Goal: Task Accomplishment & Management: Manage account settings

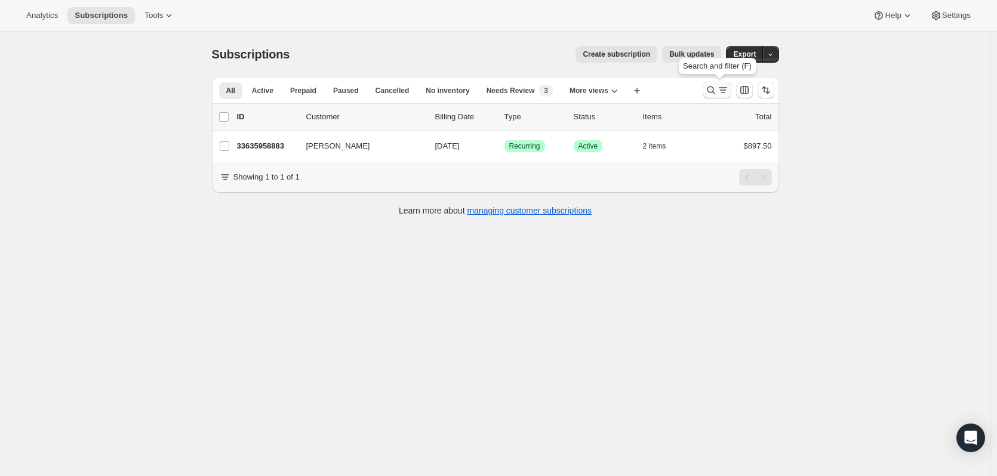
click at [711, 94] on icon "Search and filter results" at bounding box center [711, 90] width 12 height 12
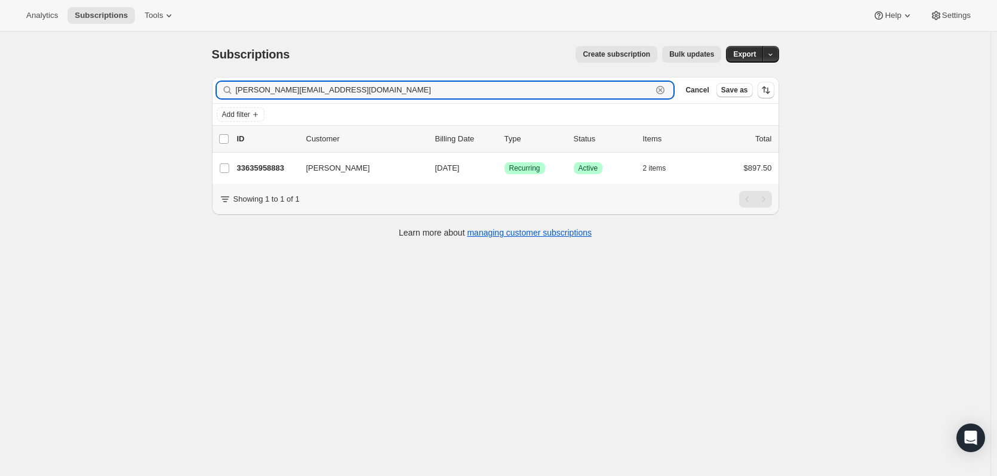
click at [661, 89] on icon "button" at bounding box center [660, 90] width 12 height 12
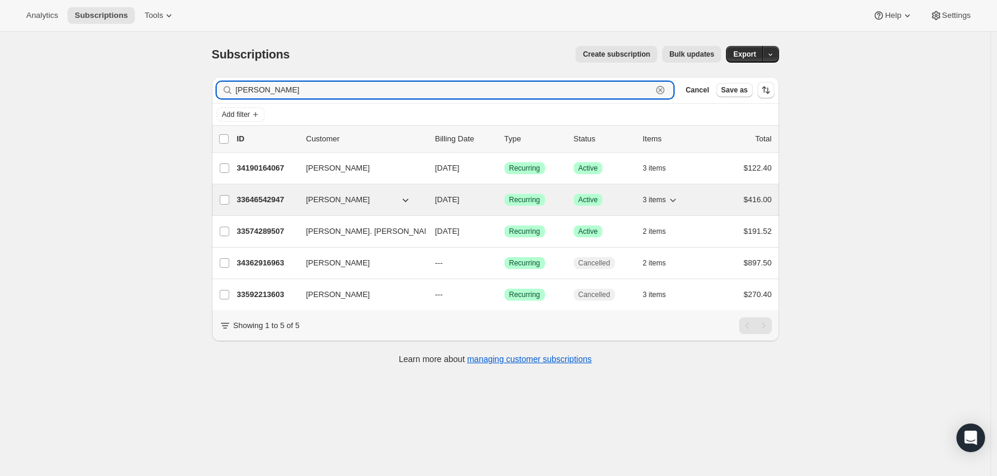
type input "brooke"
click at [287, 195] on p "33646542947" at bounding box center [267, 200] width 60 height 12
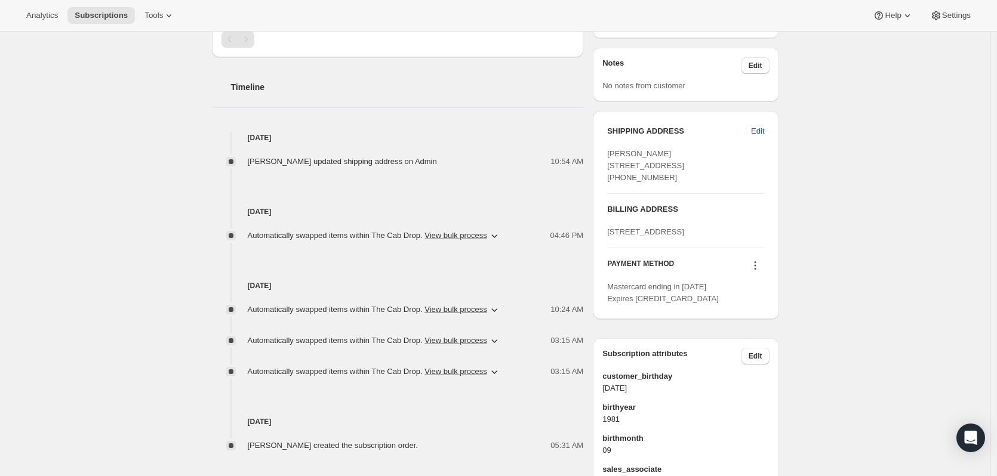
scroll to position [418, 0]
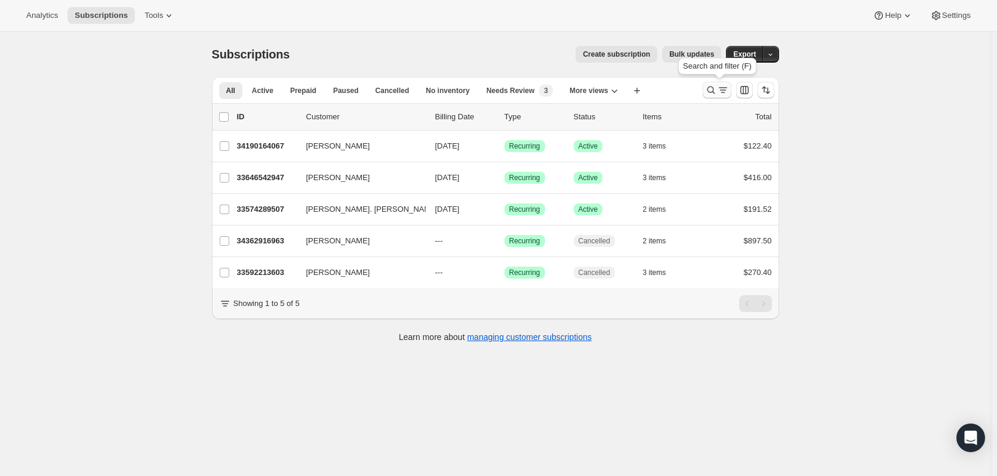
click at [711, 93] on icon "Search and filter results" at bounding box center [711, 90] width 12 height 12
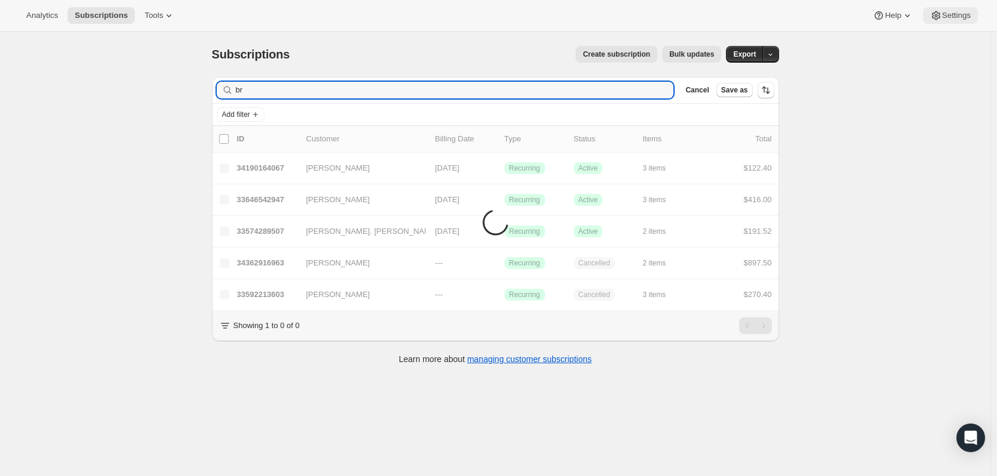
type input "b"
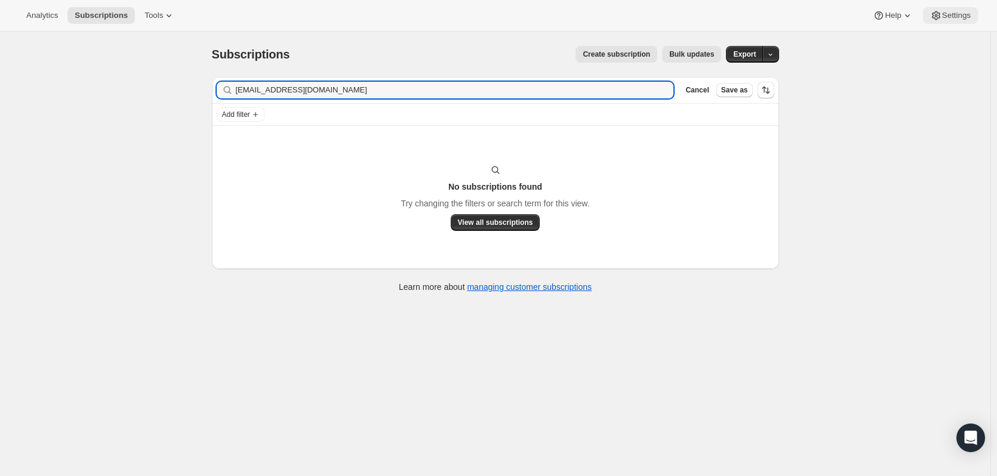
type input "[EMAIL_ADDRESS][DOMAIN_NAME]"
click at [630, 85] on input "[EMAIL_ADDRESS][DOMAIN_NAME]" at bounding box center [444, 90] width 417 height 17
click at [660, 92] on icon "button" at bounding box center [660, 90] width 12 height 12
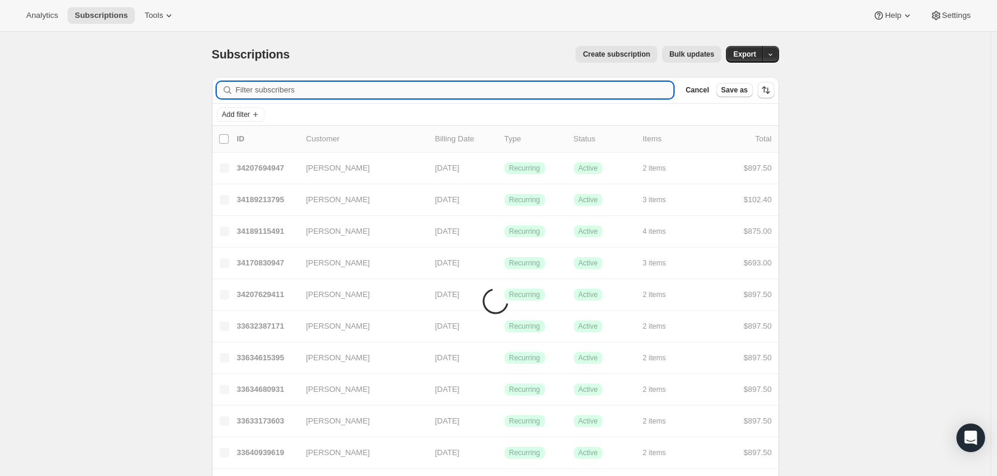
paste input "[EMAIL_ADDRESS][DOMAIN_NAME]"
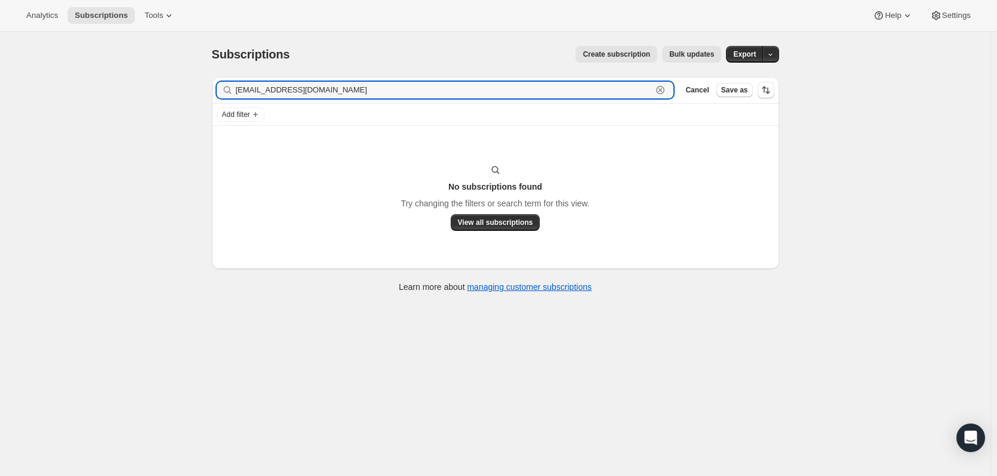
type input "[EMAIL_ADDRESS][DOMAIN_NAME]"
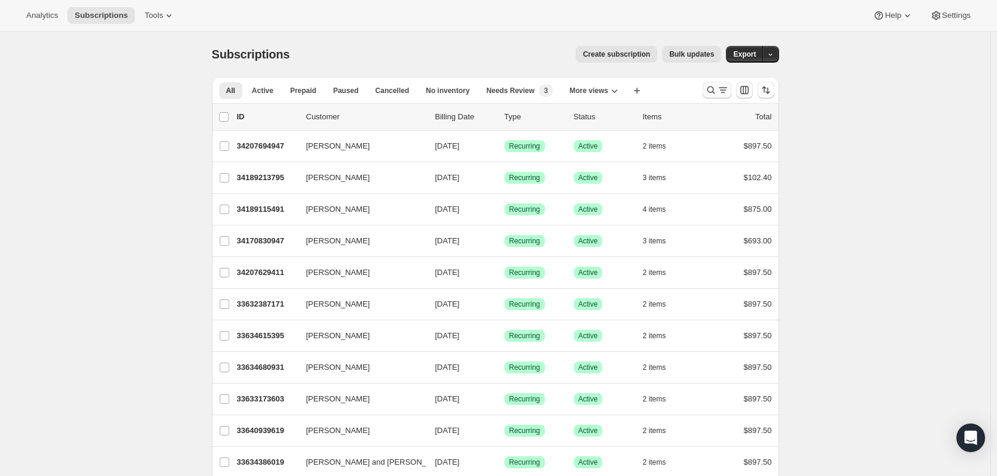
click at [716, 88] on icon "Search and filter results" at bounding box center [711, 90] width 12 height 12
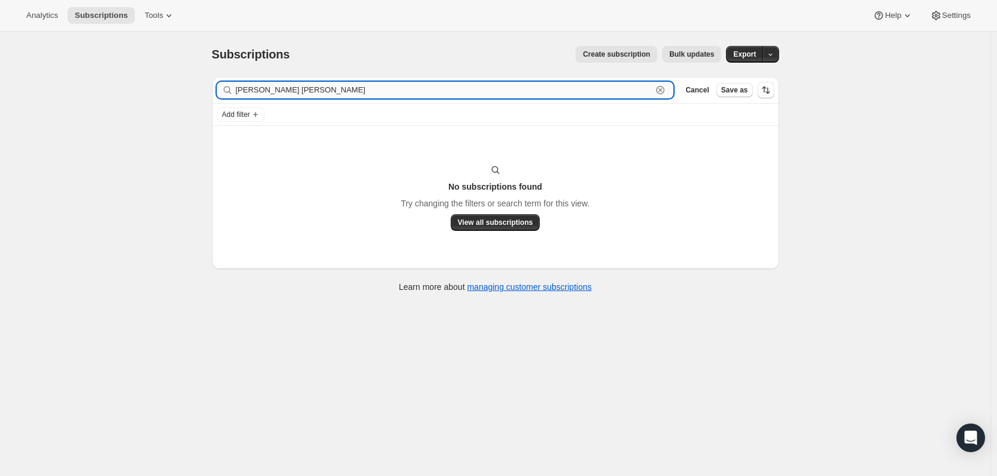
click at [333, 94] on input "[PERSON_NAME] [PERSON_NAME]" at bounding box center [444, 90] width 417 height 17
drag, startPoint x: 332, startPoint y: 94, endPoint x: 198, endPoint y: 78, distance: 135.8
click at [198, 78] on div "Subscriptions. This page is ready Subscriptions Create subscription Bulk update…" at bounding box center [495, 270] width 990 height 476
paste input "[EMAIL_ADDRESS][DOMAIN_NAME]"
drag, startPoint x: 294, startPoint y: 98, endPoint x: 309, endPoint y: 97, distance: 14.4
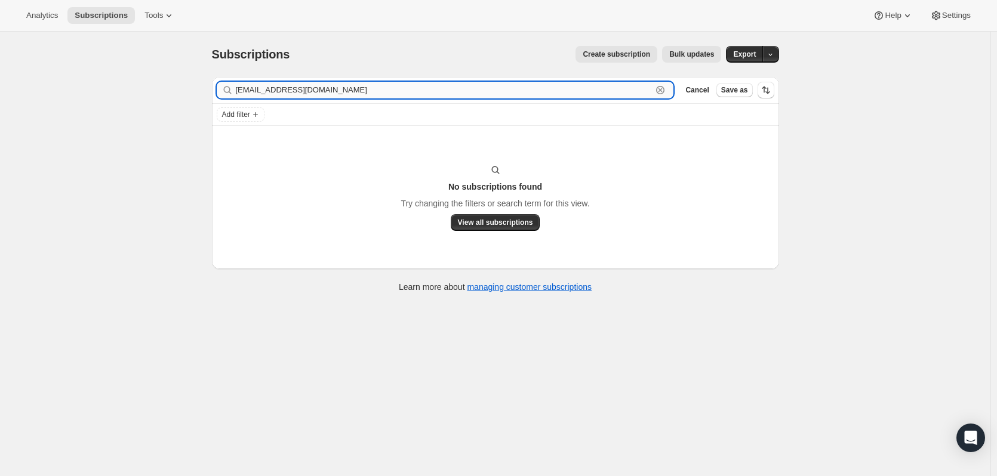
click at [296, 98] on input "[EMAIL_ADDRESS][DOMAIN_NAME]" at bounding box center [444, 90] width 417 height 17
drag, startPoint x: 349, startPoint y: 94, endPoint x: 196, endPoint y: 87, distance: 152.4
click at [198, 87] on div "Subscriptions. This page is ready Subscriptions Create subscription Bulk update…" at bounding box center [495, 270] width 990 height 476
paste input "[PERSON_NAME] and [PERSON_NAME]"
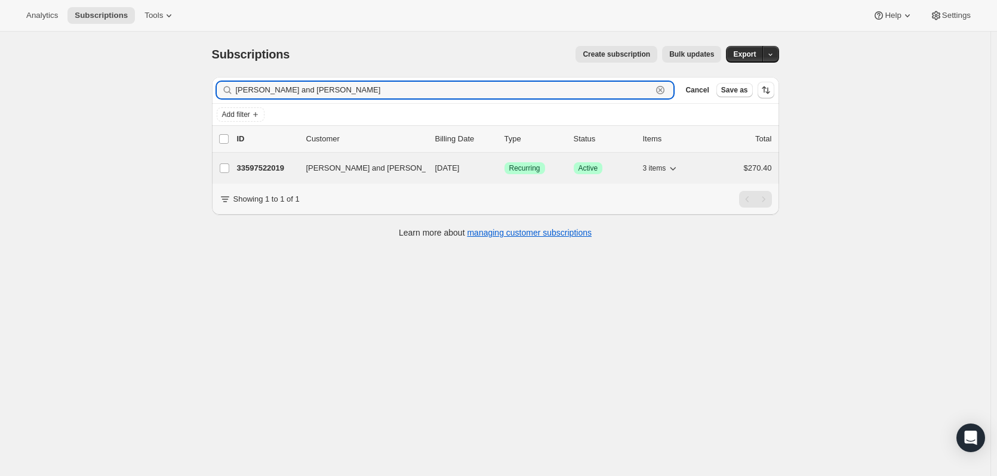
type input "[PERSON_NAME] and [PERSON_NAME]"
click at [273, 168] on p "33597522019" at bounding box center [267, 168] width 60 height 12
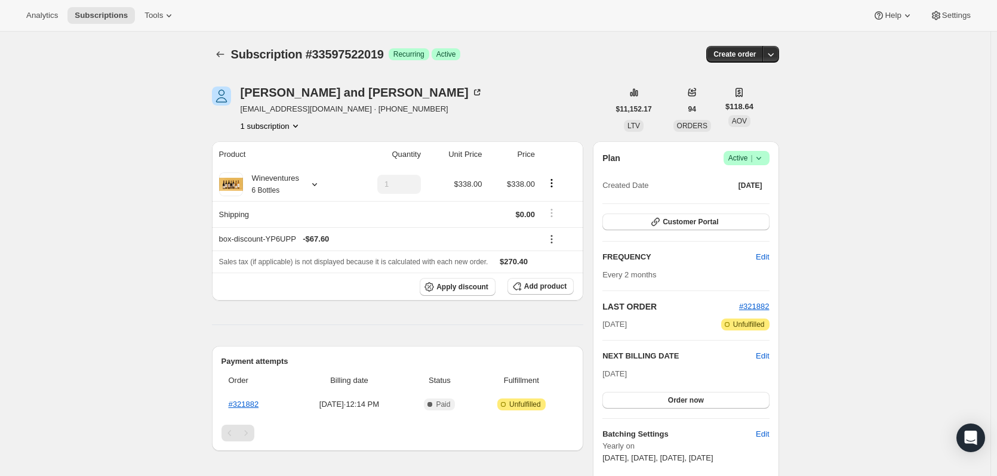
click at [748, 301] on span "#321882" at bounding box center [754, 307] width 30 height 12
click at [749, 304] on span "#321882" at bounding box center [754, 306] width 30 height 9
drag, startPoint x: 309, startPoint y: 107, endPoint x: 240, endPoint y: 103, distance: 68.7
click at [240, 103] on div "[PERSON_NAME] and [PERSON_NAME] [EMAIL_ADDRESS][DOMAIN_NAME] · [PHONE_NUMBER] 1…" at bounding box center [410, 109] width 397 height 45
copy span "[EMAIL_ADDRESS][DOMAIN_NAME]"
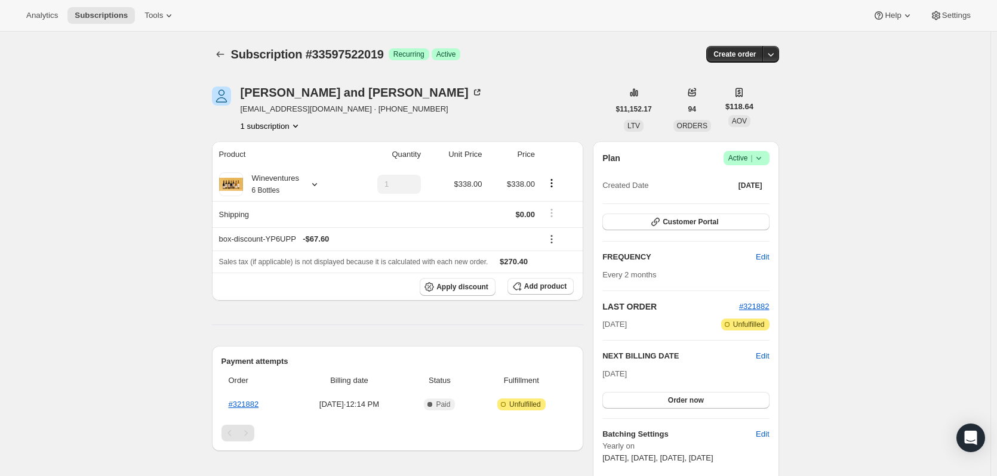
drag, startPoint x: 97, startPoint y: 146, endPoint x: 89, endPoint y: 137, distance: 12.2
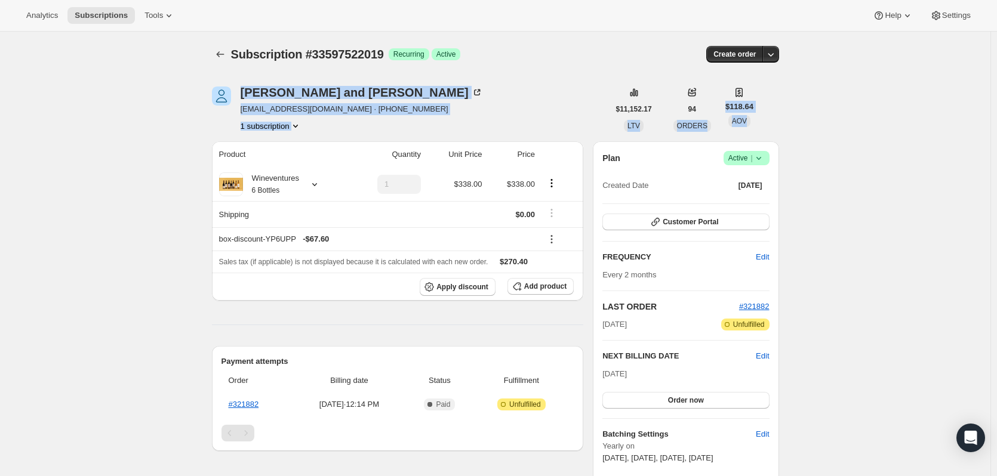
drag, startPoint x: 97, startPoint y: 137, endPoint x: 94, endPoint y: 131, distance: 6.7
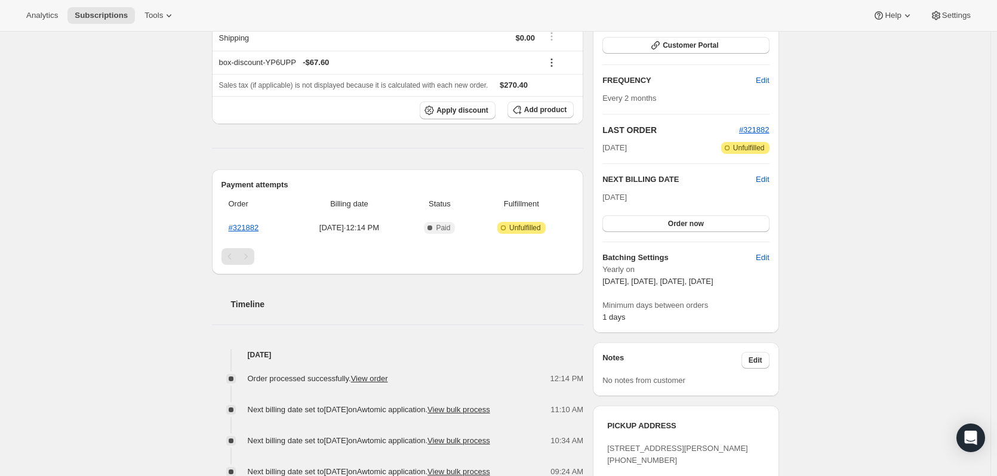
scroll to position [179, 0]
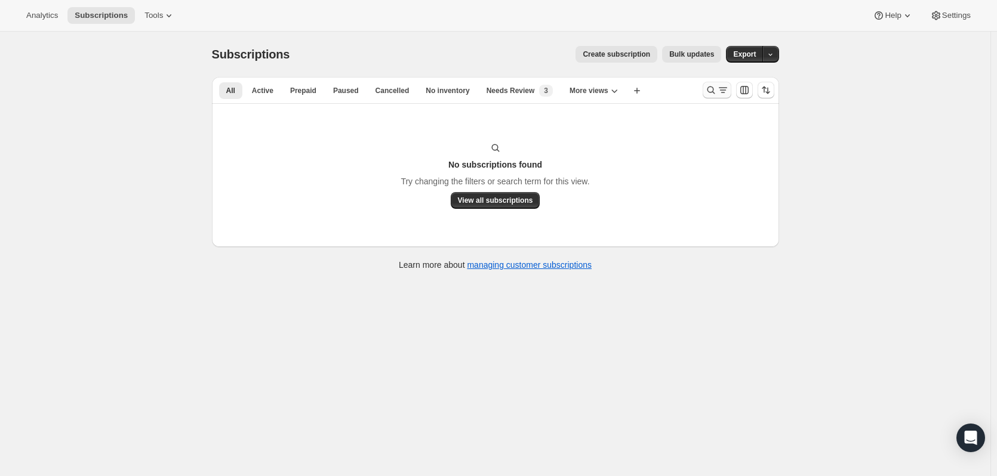
click at [712, 88] on icon "Search and filter results" at bounding box center [711, 90] width 12 height 12
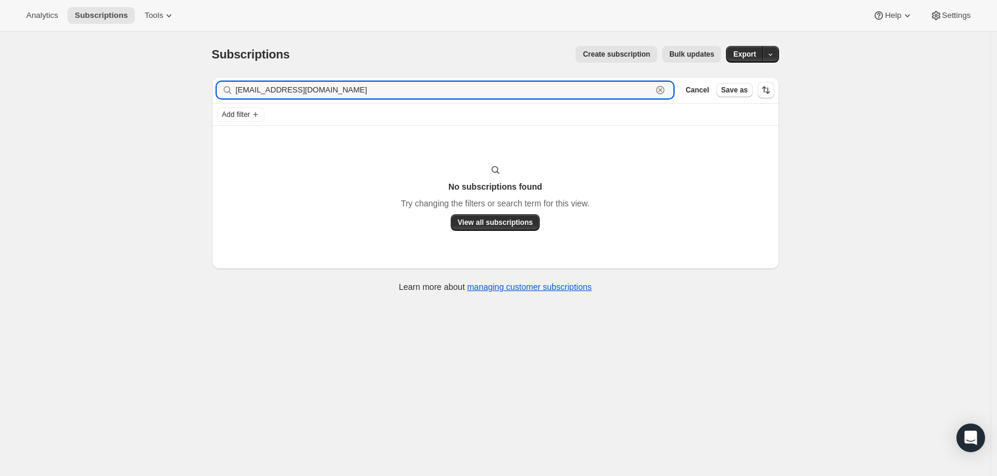
click at [666, 88] on icon "button" at bounding box center [660, 90] width 12 height 12
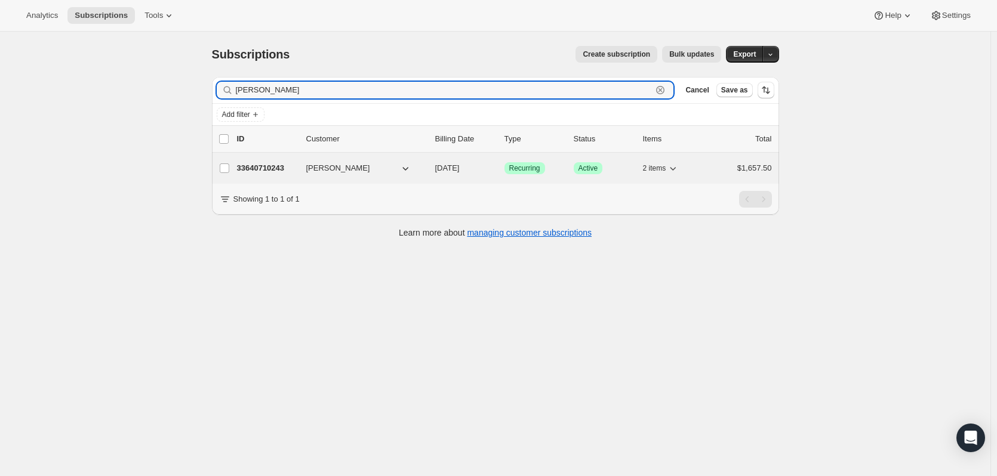
type input "gioiella"
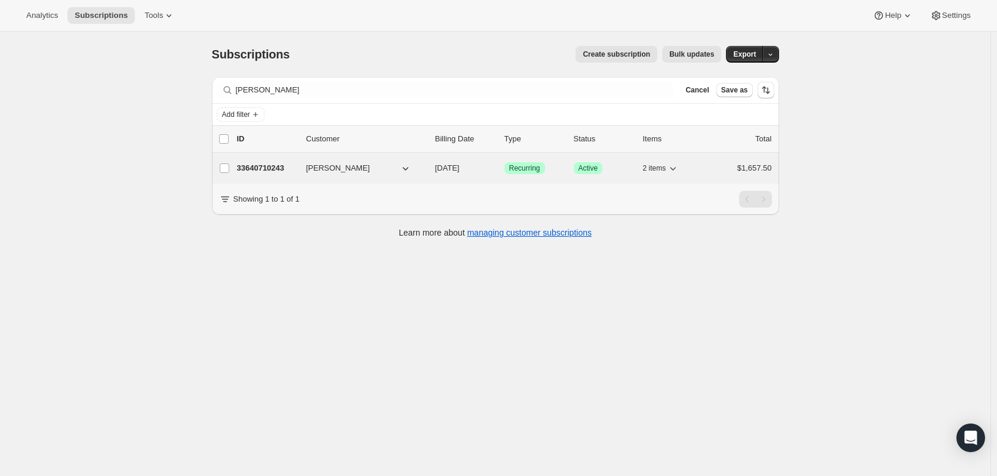
click at [291, 167] on p "33640710243" at bounding box center [267, 168] width 60 height 12
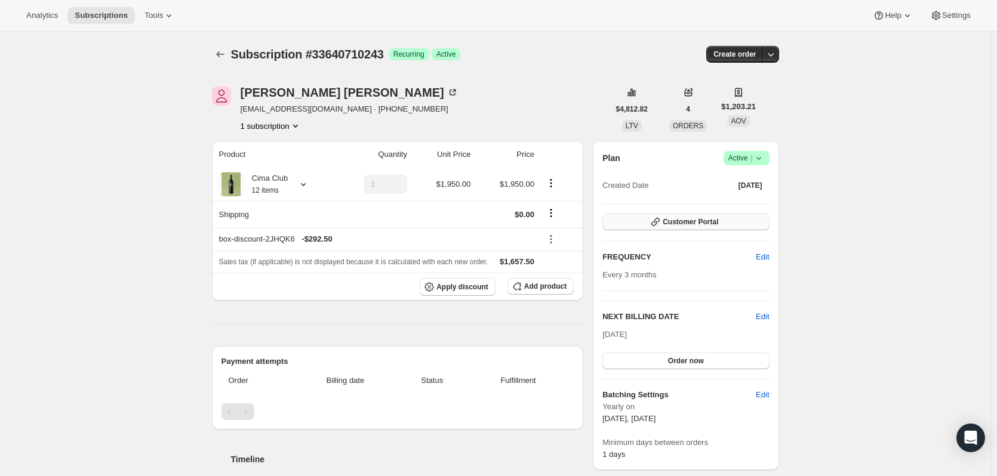
click at [661, 220] on icon "button" at bounding box center [655, 222] width 12 height 12
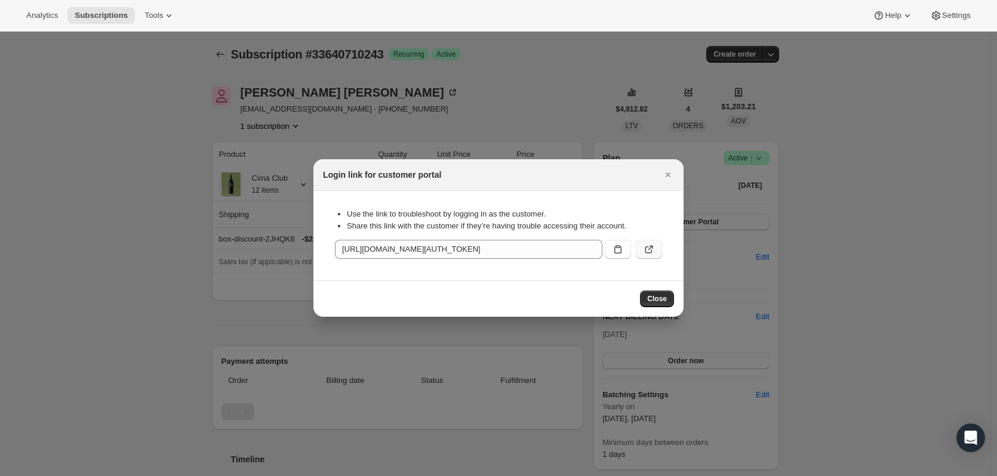
click at [650, 245] on icon ":rcc:" at bounding box center [649, 250] width 12 height 12
click at [671, 178] on icon "Close" at bounding box center [668, 175] width 12 height 12
